Goal: Submit feedback/report problem: Submit feedback/report problem

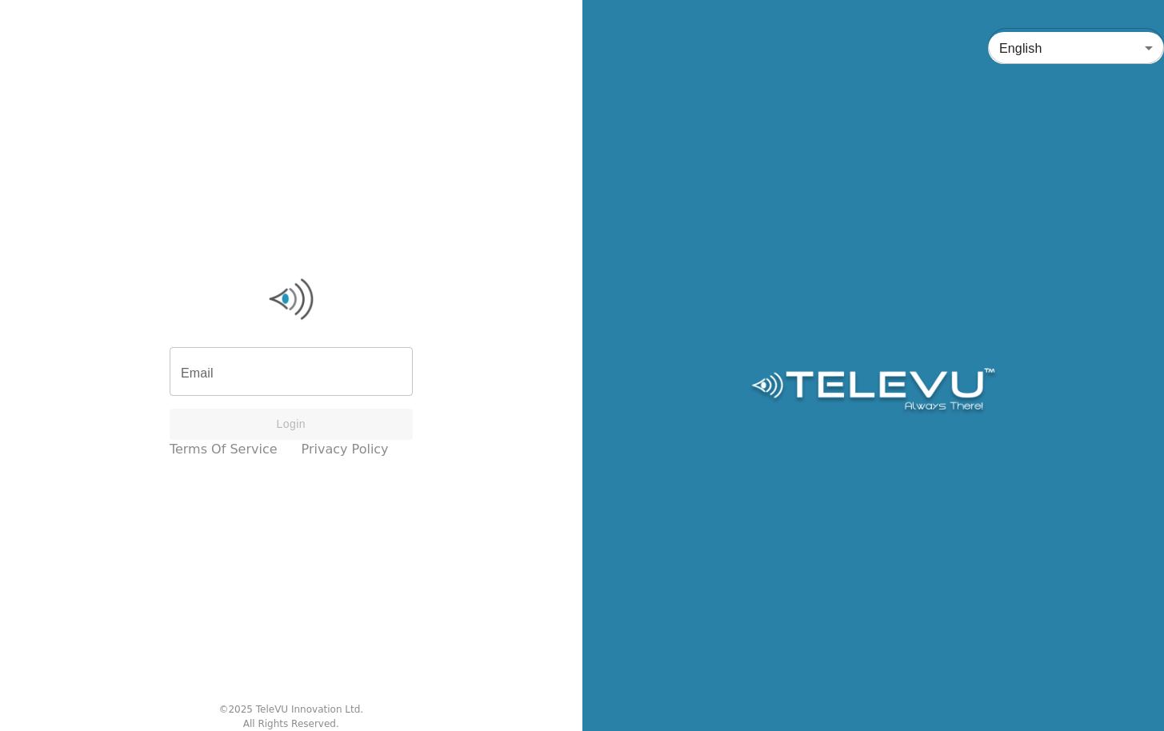
click at [310, 365] on input "Email" at bounding box center [291, 373] width 243 height 45
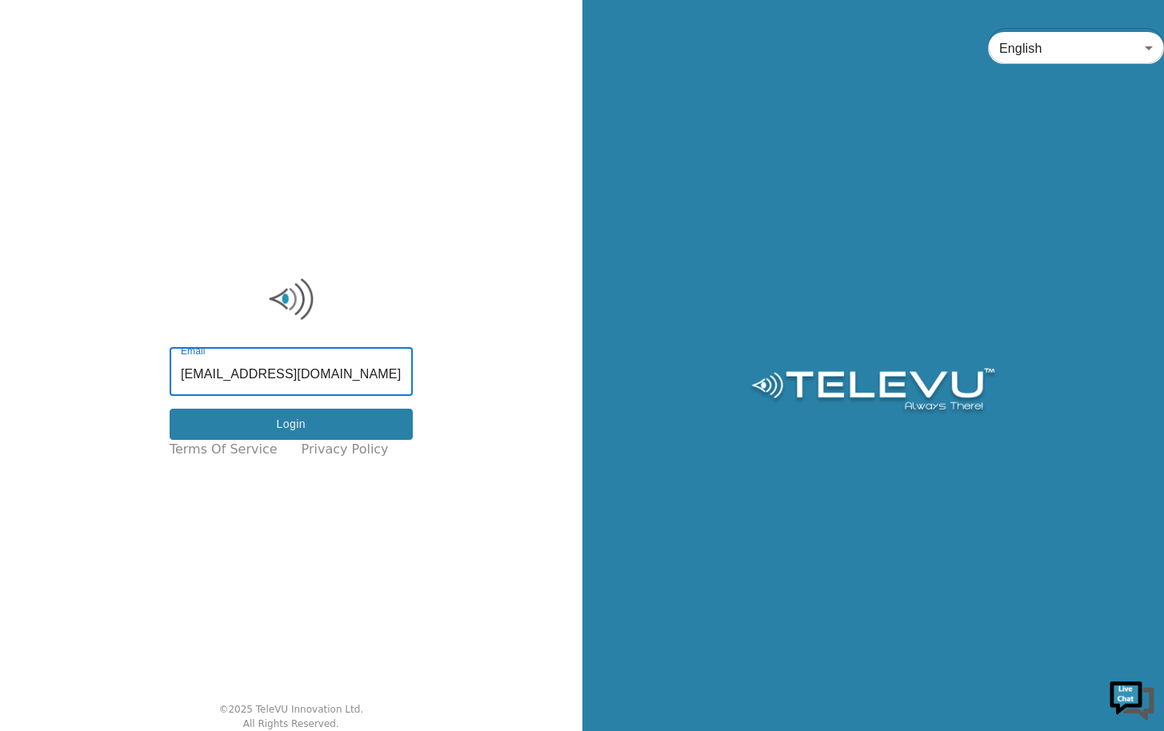
type input "[EMAIL_ADDRESS][DOMAIN_NAME]"
click at [332, 426] on button "Login" at bounding box center [291, 424] width 243 height 31
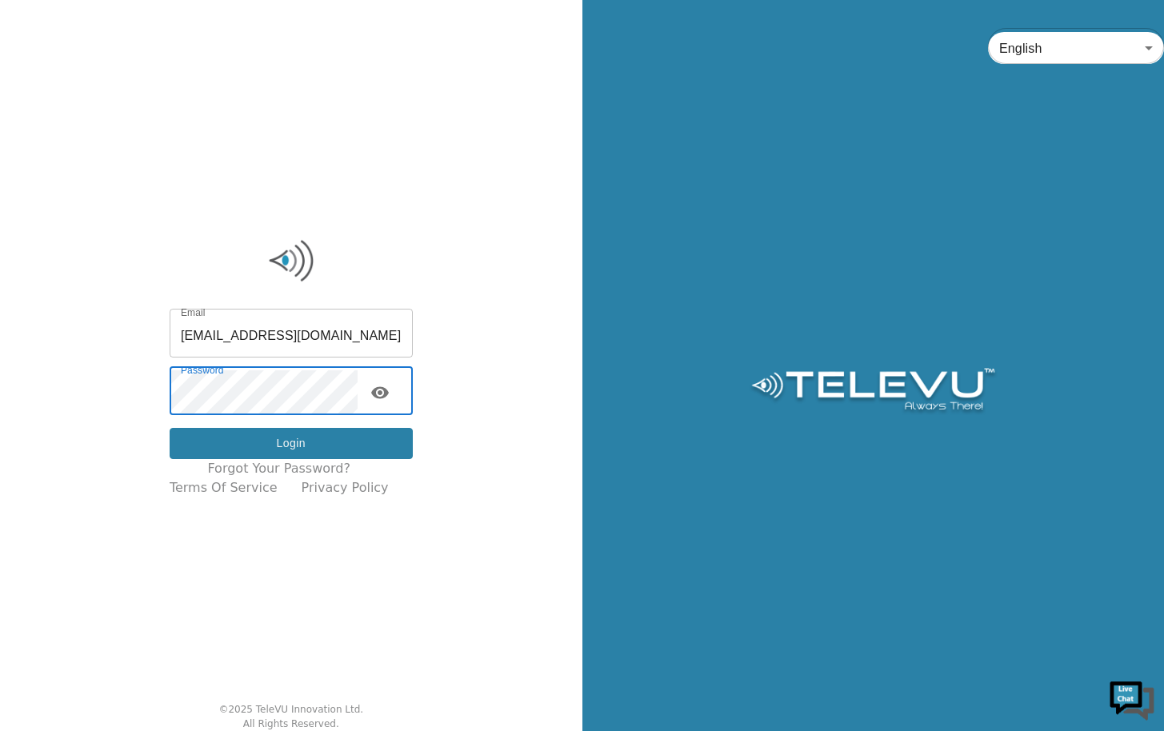
click at [275, 442] on button "Login" at bounding box center [291, 443] width 243 height 31
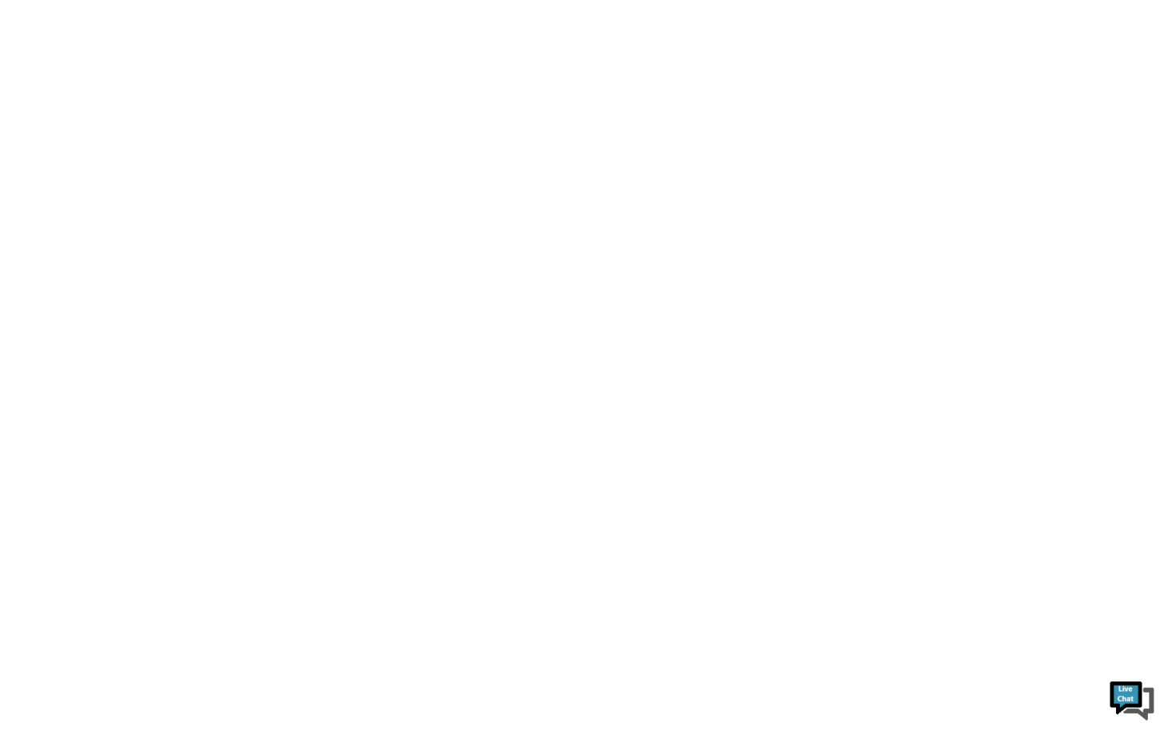
click at [1125, 689] on img at bounding box center [1132, 699] width 48 height 48
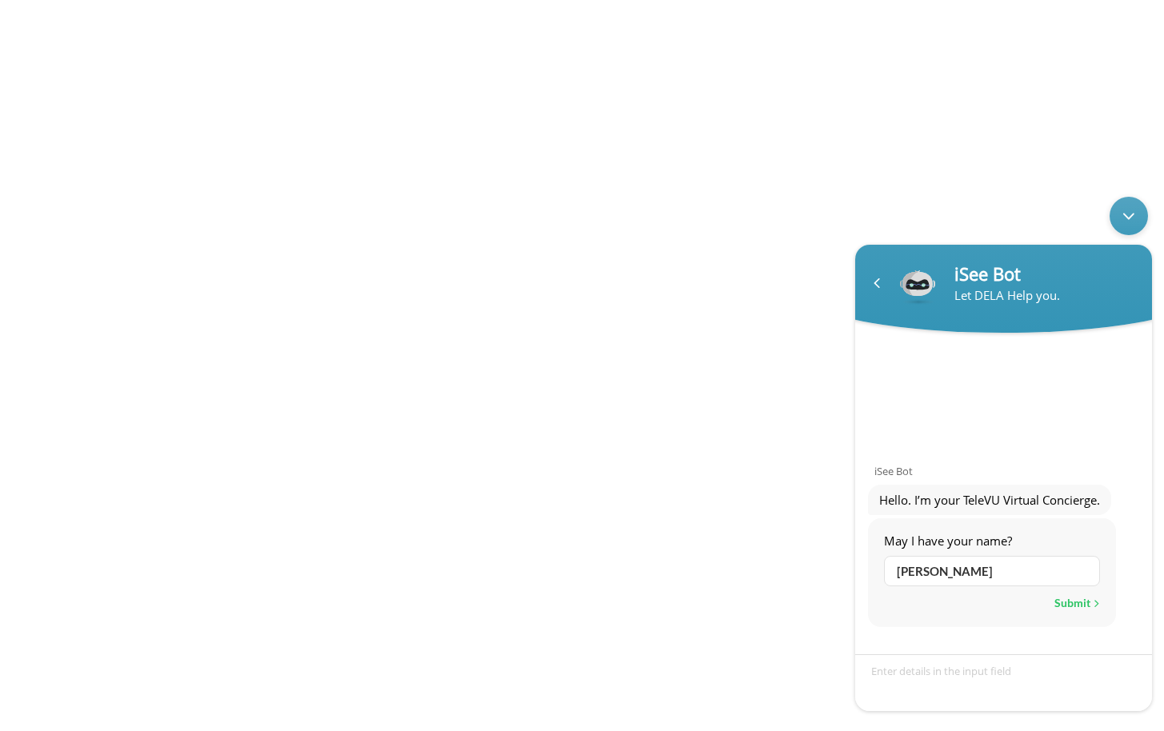
type input "[PERSON_NAME]"
click at [1077, 608] on div "Submit" at bounding box center [1077, 603] width 46 height 21
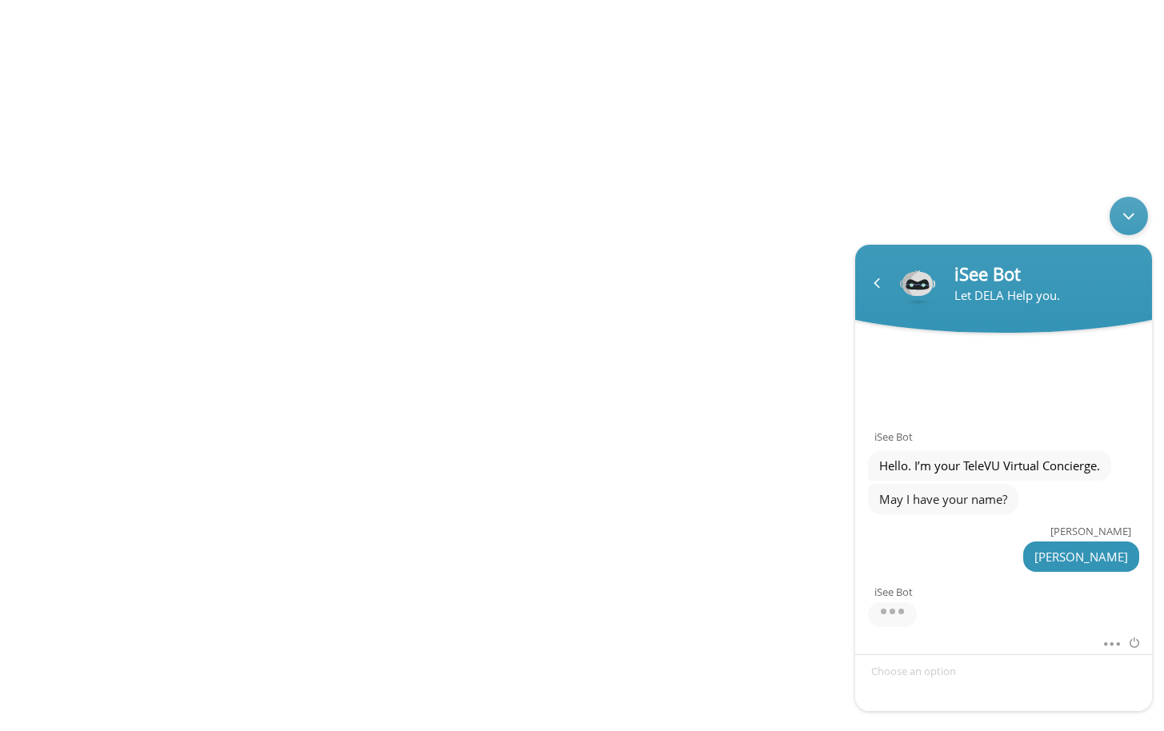
scroll to position [48, 0]
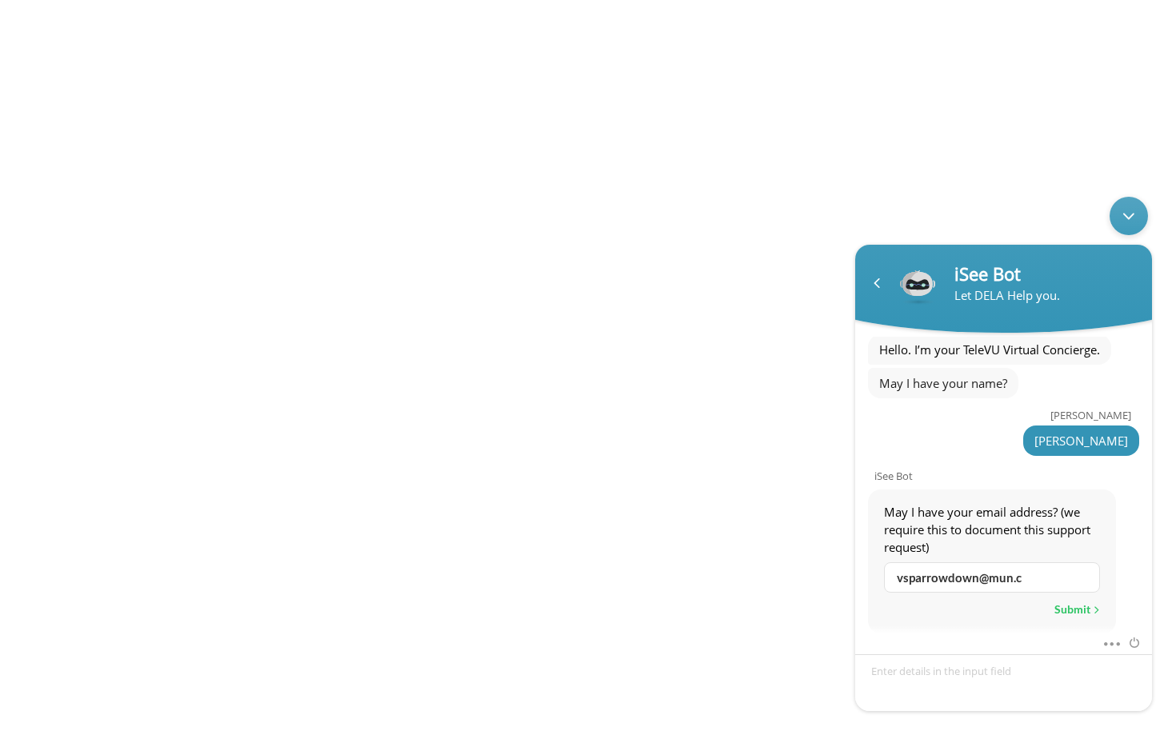
type input "[EMAIL_ADDRESS][DOMAIN_NAME]"
click at [1069, 604] on div "Submit" at bounding box center [1077, 609] width 46 height 21
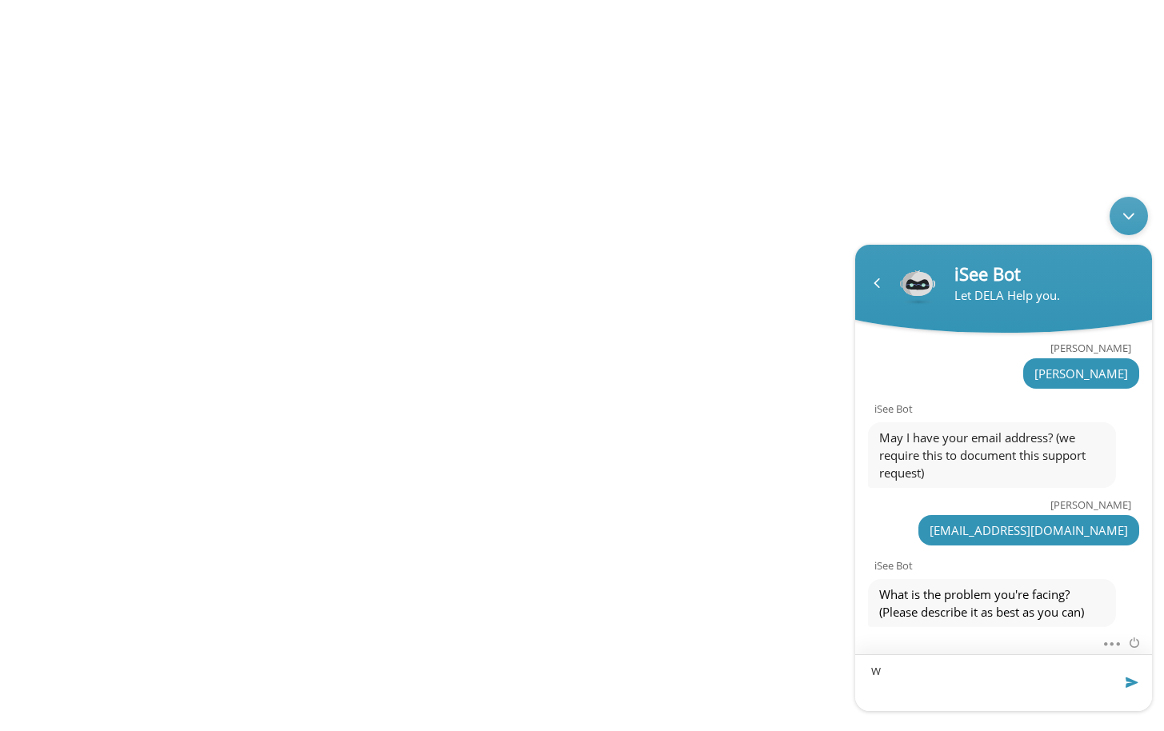
scroll to position [114, 0]
type textarea "When I login, the interface isn't loading"
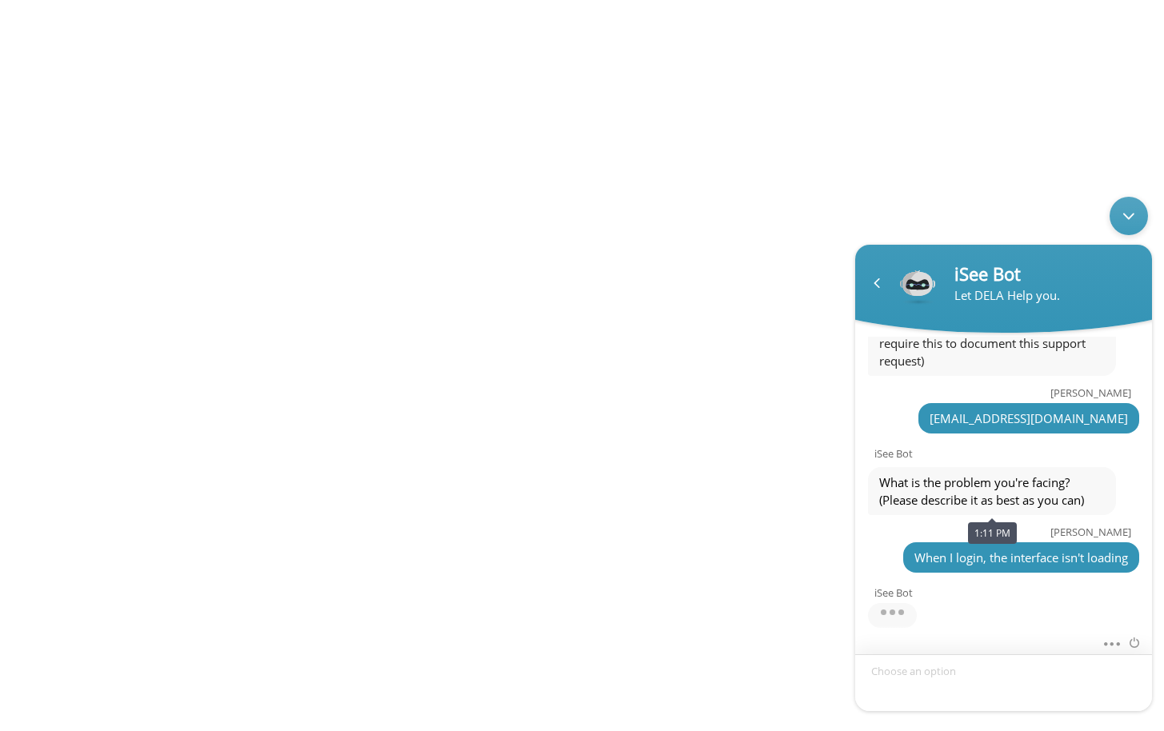
scroll to position [349, 0]
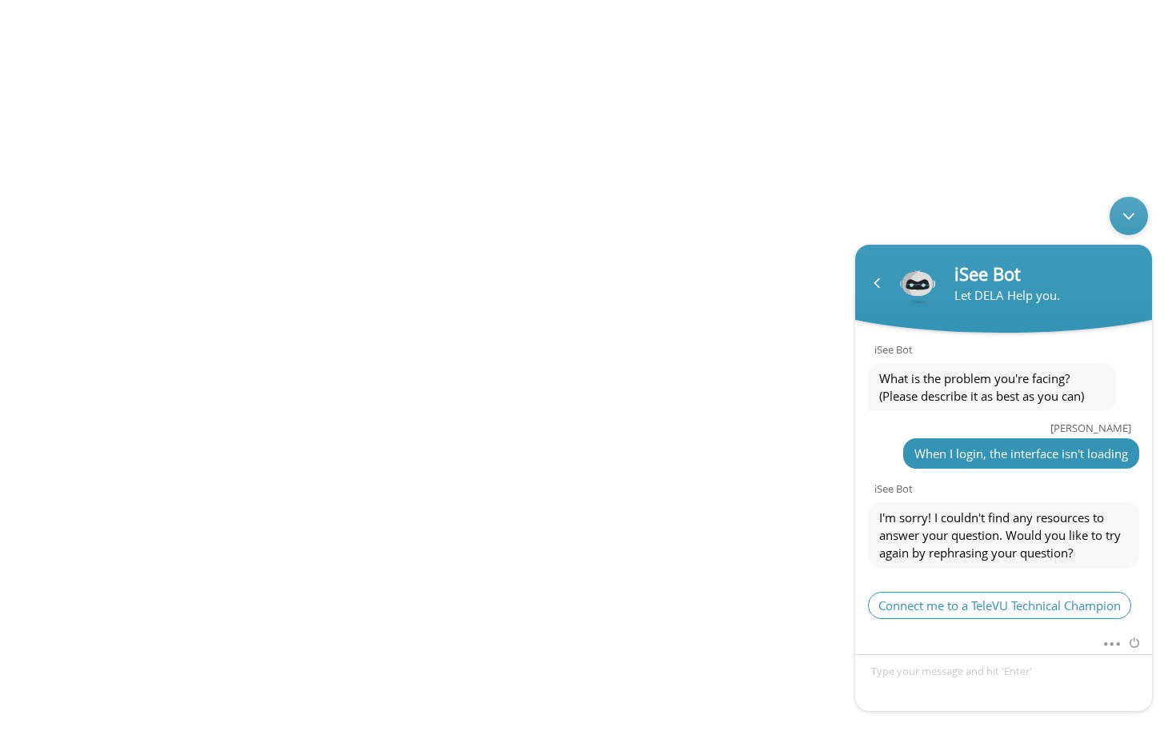
click at [933, 593] on span "Connect me to a TeleVU Technical Champion" at bounding box center [999, 605] width 263 height 27
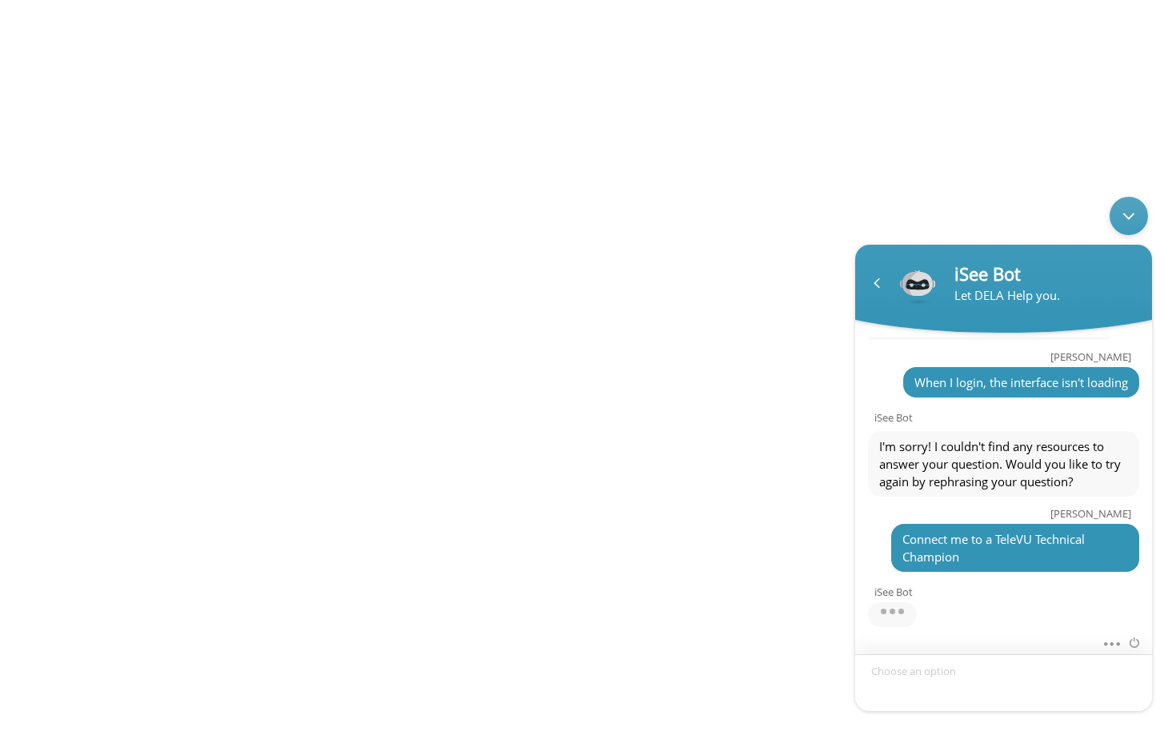
scroll to position [523, 0]
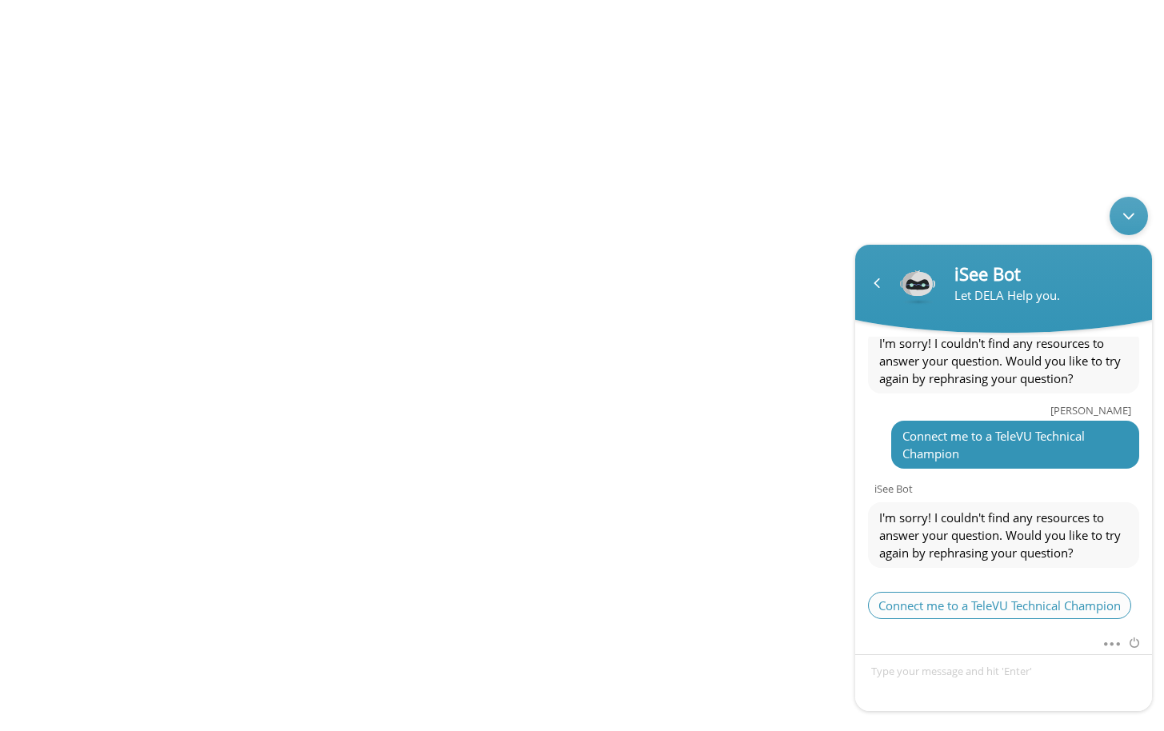
click at [954, 596] on span "Connect me to a TeleVU Technical Champion" at bounding box center [999, 605] width 263 height 27
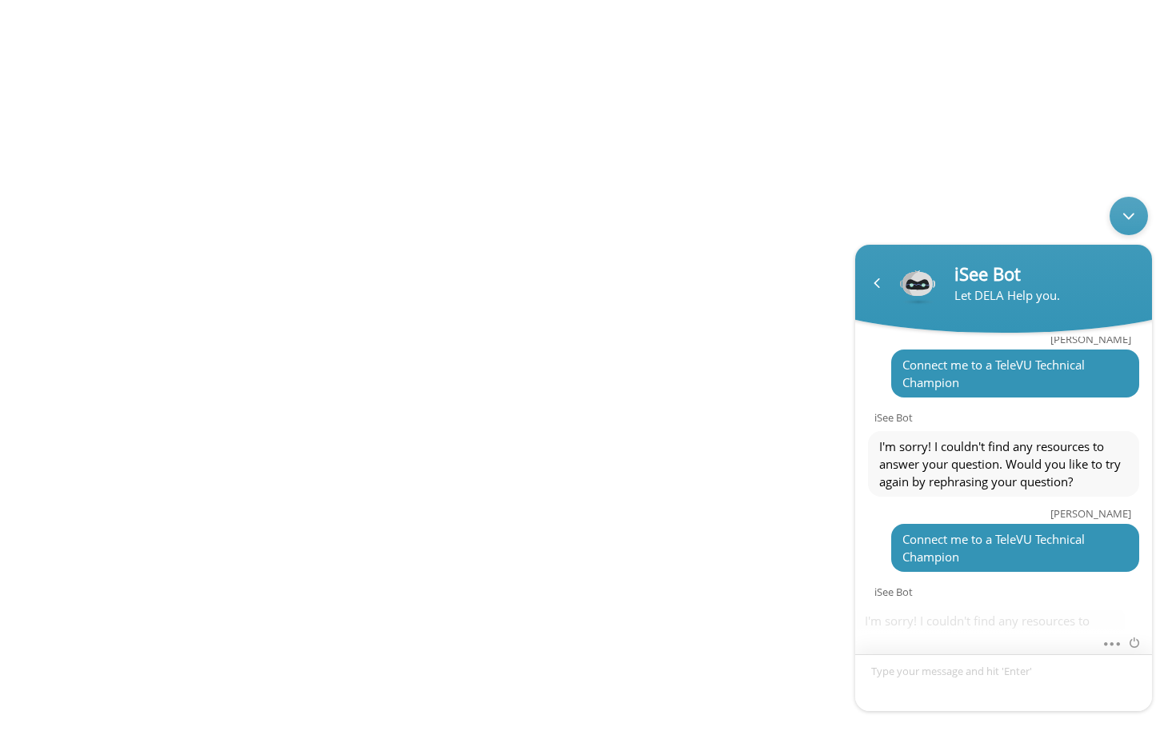
scroll to position [697, 0]
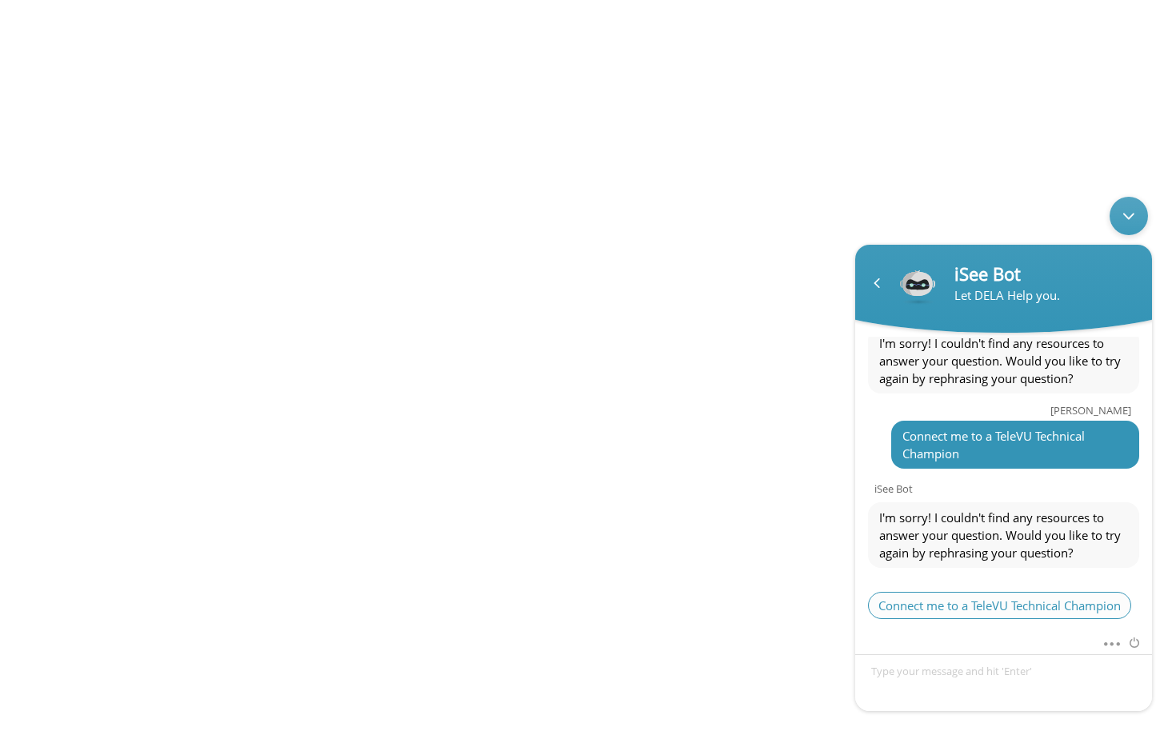
click at [954, 597] on span "Connect me to a TeleVU Technical Champion" at bounding box center [999, 605] width 263 height 27
